Goal: Task Accomplishment & Management: Use online tool/utility

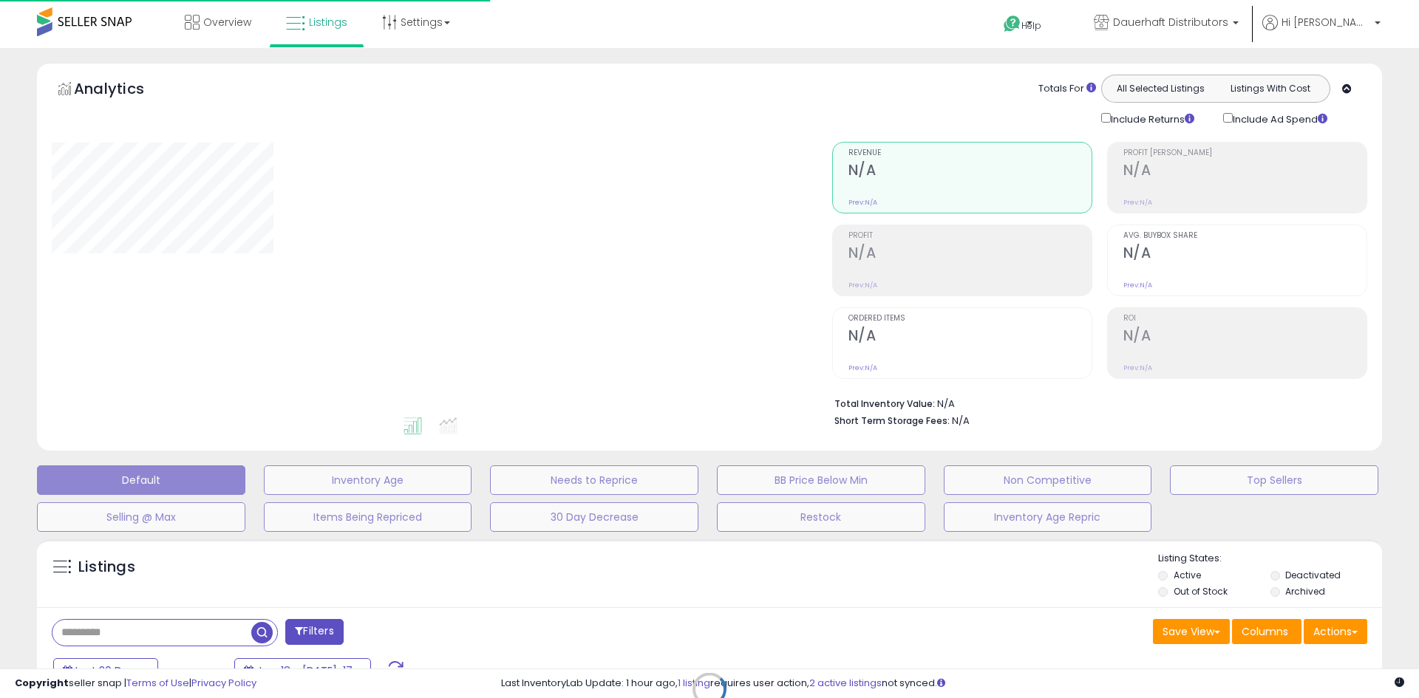
scroll to position [209, 0]
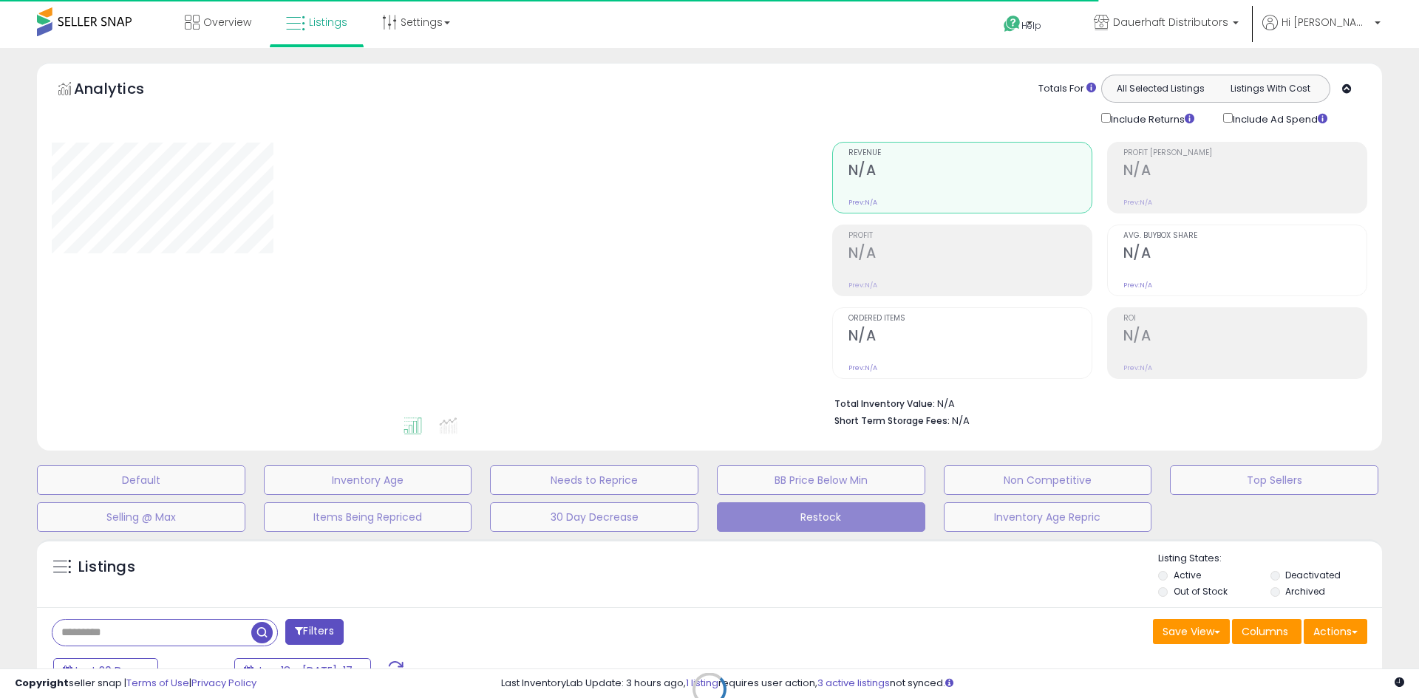
type input "**********"
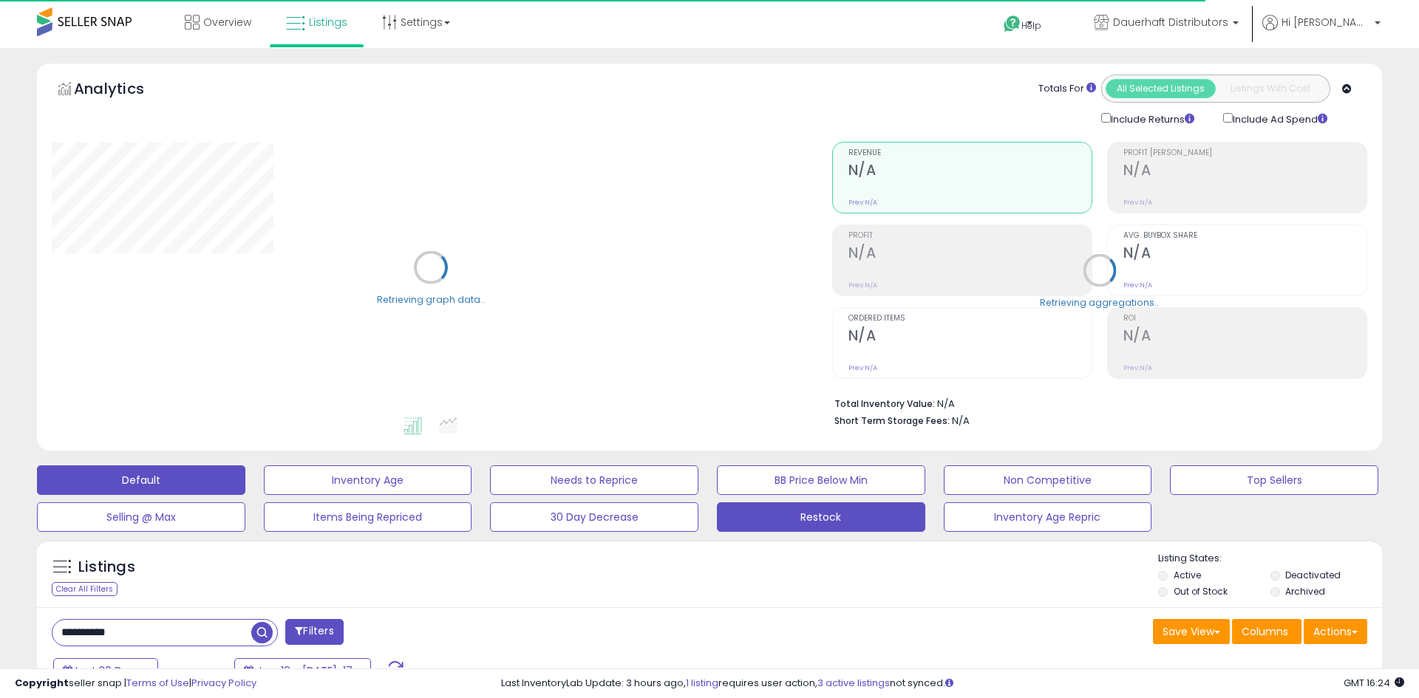
click at [159, 480] on button "Default" at bounding box center [141, 480] width 208 height 30
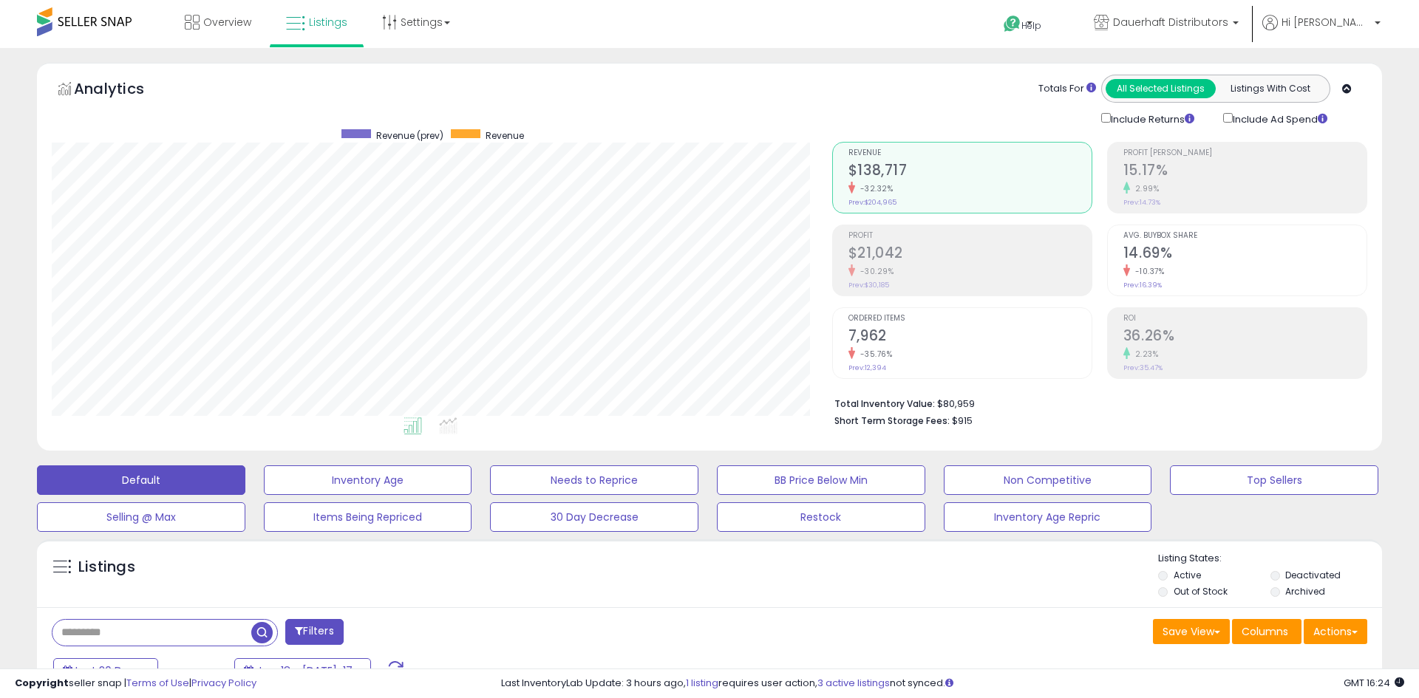
scroll to position [303, 780]
click at [884, 318] on span "Ordered Items" at bounding box center [969, 319] width 243 height 8
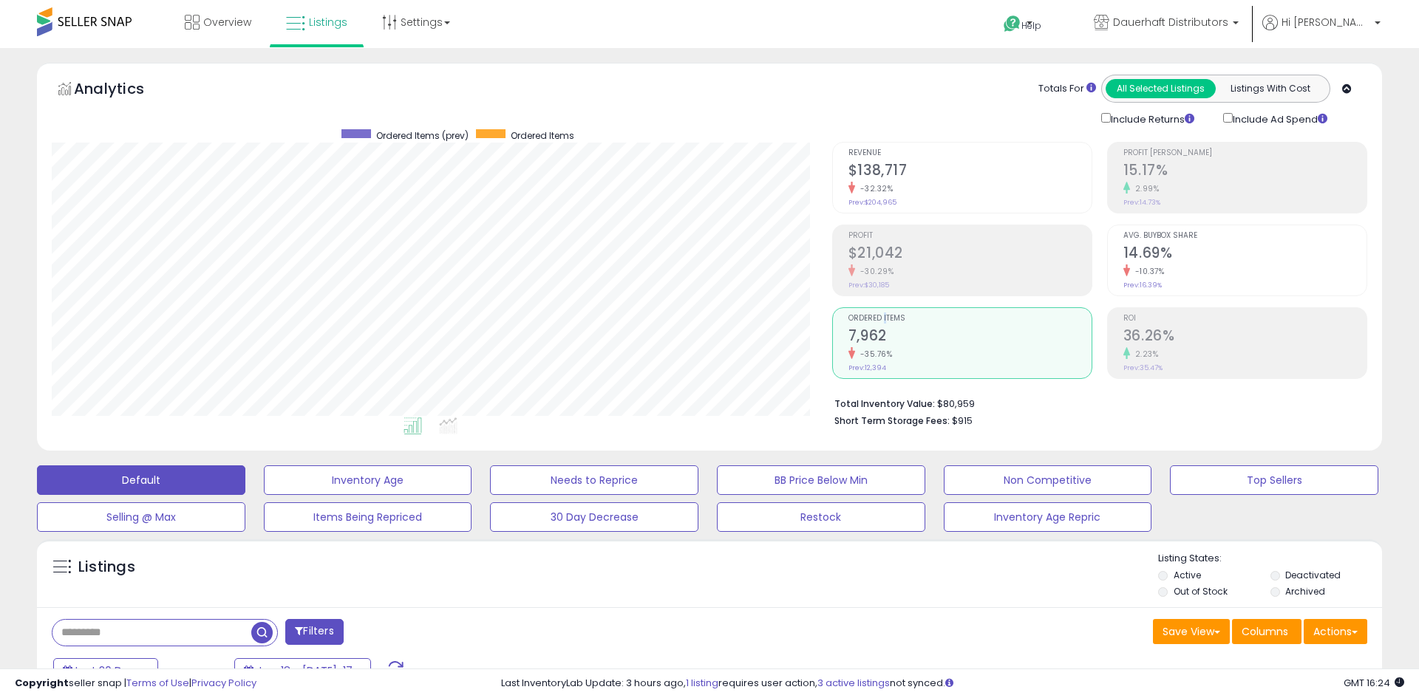
click at [879, 145] on div "Revenue $138,717 -32.32% Prev: $204,965" at bounding box center [969, 176] width 243 height 66
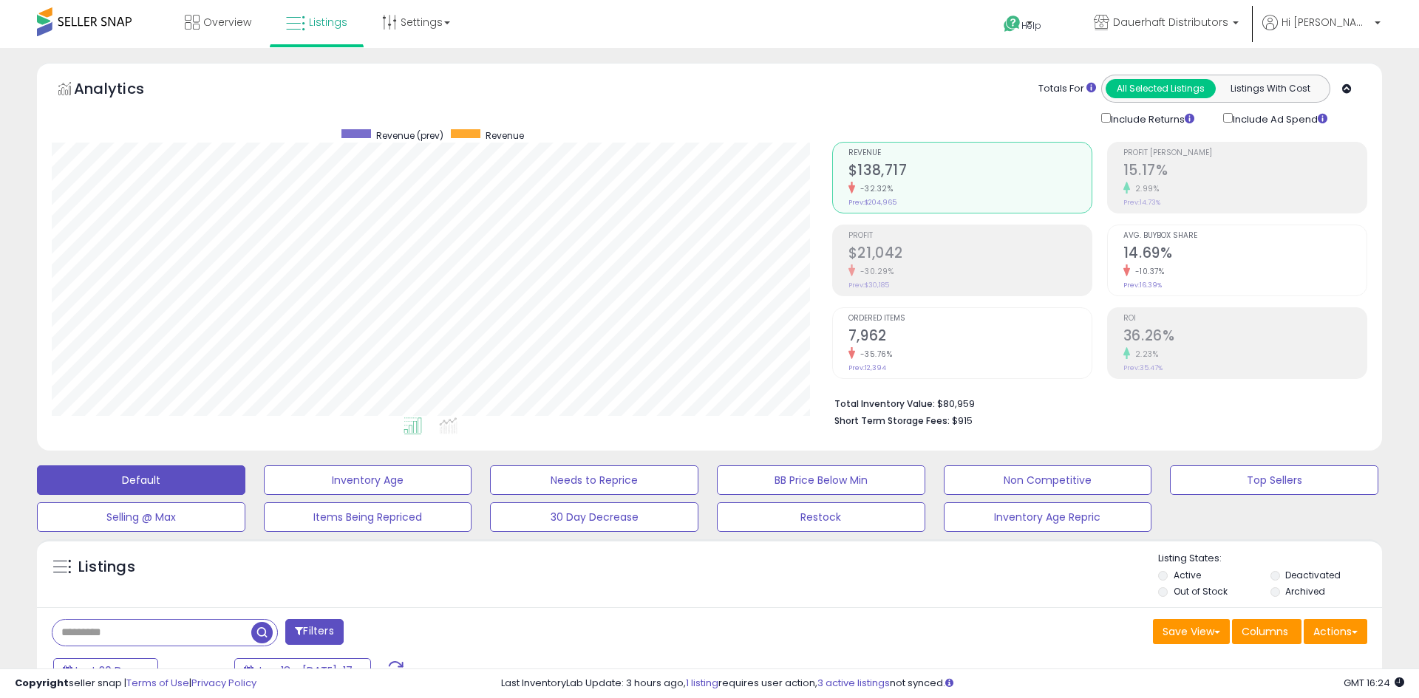
click at [865, 261] on h2 "$21,042" at bounding box center [969, 255] width 243 height 20
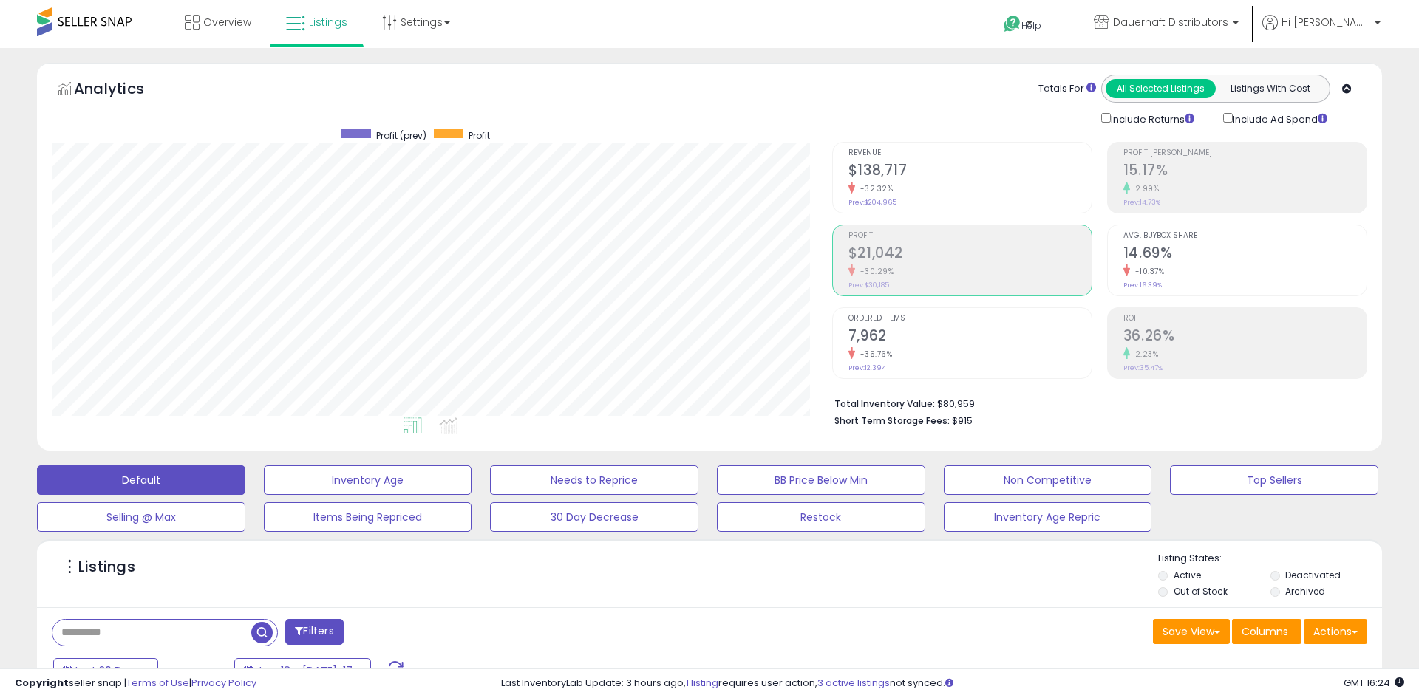
click at [895, 196] on div "Revenue $138,717 -32.32% Prev: $204,965" at bounding box center [969, 176] width 243 height 66
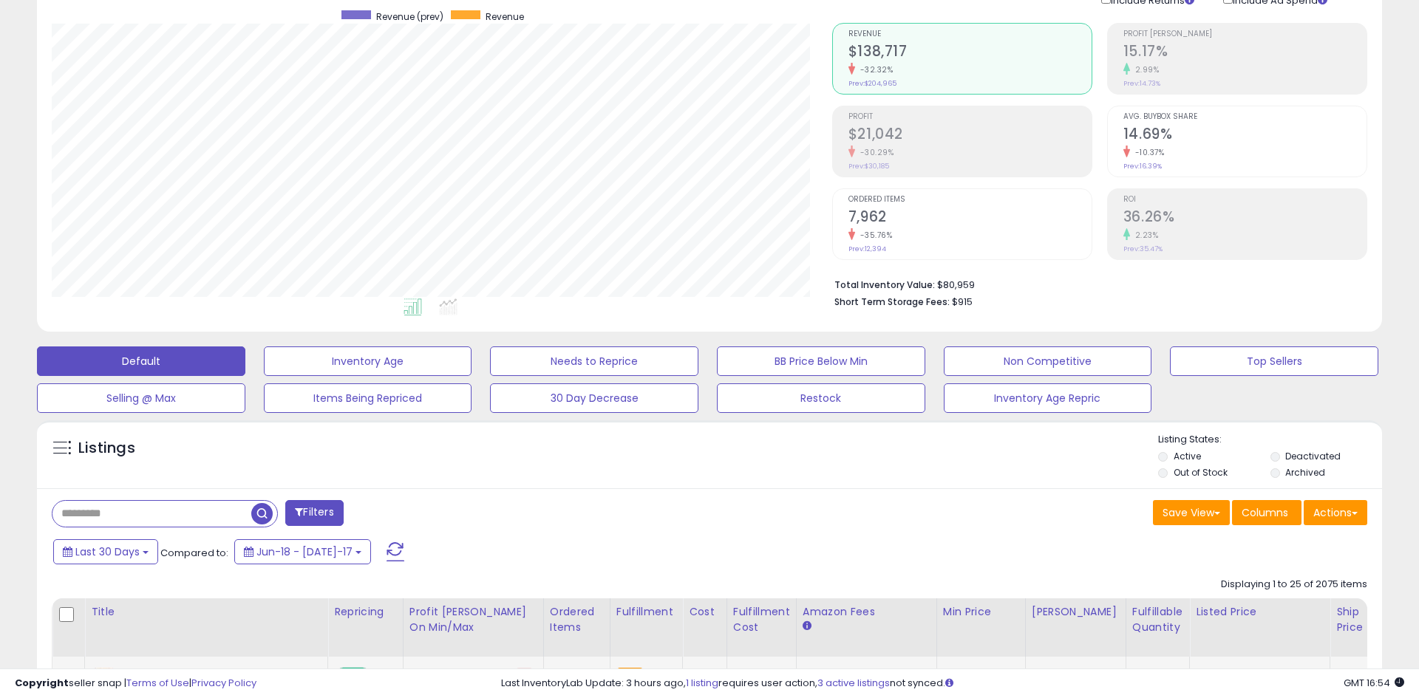
scroll to position [316, 0]
